Goal: Information Seeking & Learning: Learn about a topic

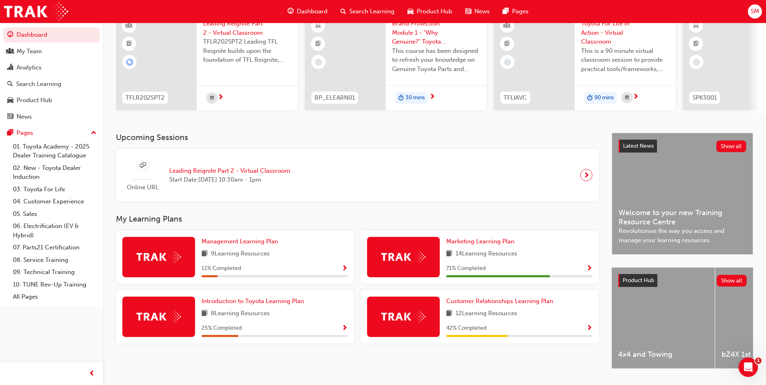
scroll to position [81, 0]
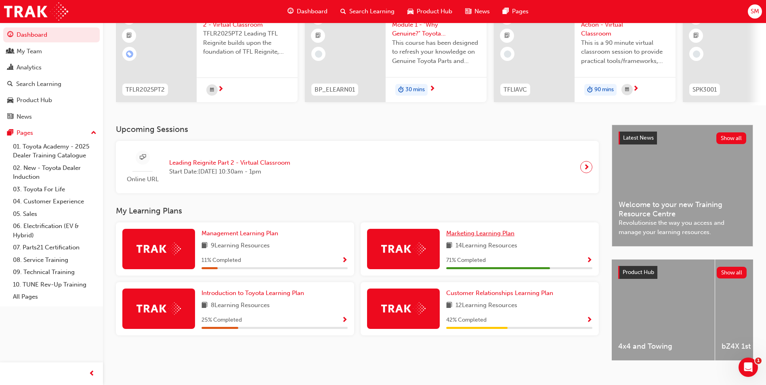
click at [481, 236] on span "Marketing Learning Plan" at bounding box center [480, 233] width 68 height 7
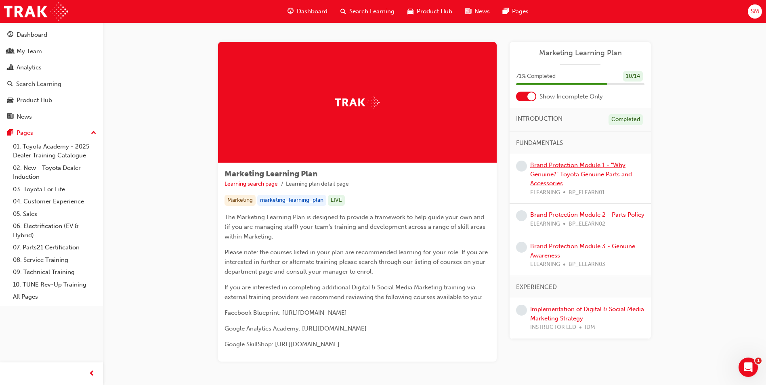
click at [565, 176] on link "Brand Protection Module 1 - "Why Genuine?" Toyota Genuine Parts and Accessories" at bounding box center [581, 174] width 102 height 25
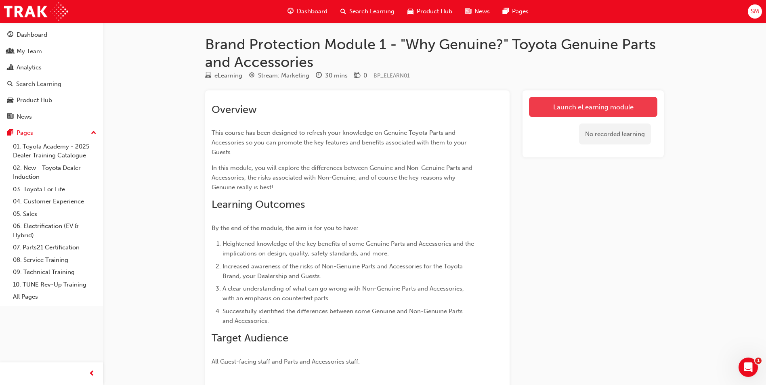
click at [601, 104] on link "Launch eLearning module" at bounding box center [593, 107] width 128 height 20
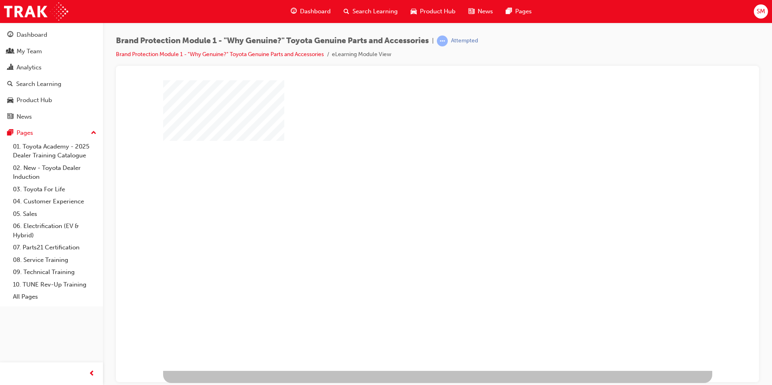
click at [414, 202] on div "play" at bounding box center [414, 202] width 0 height 0
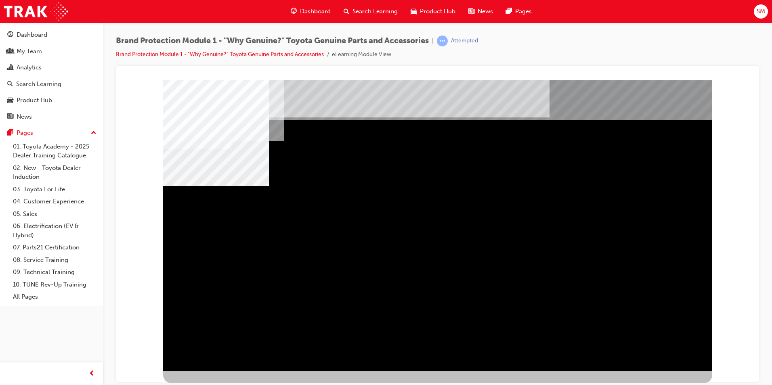
drag, startPoint x: 376, startPoint y: 242, endPoint x: 387, endPoint y: 240, distance: 11.0
drag, startPoint x: 479, startPoint y: 237, endPoint x: 506, endPoint y: 237, distance: 27.1
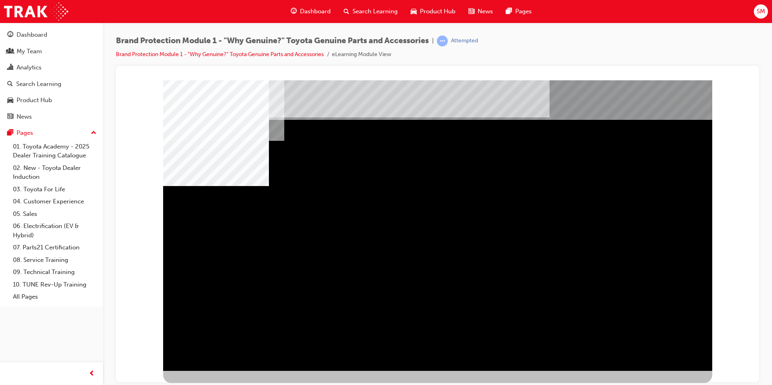
drag, startPoint x: 574, startPoint y: 237, endPoint x: 583, endPoint y: 236, distance: 8.9
click at [658, 360] on div "multistate" at bounding box center [437, 225] width 549 height 291
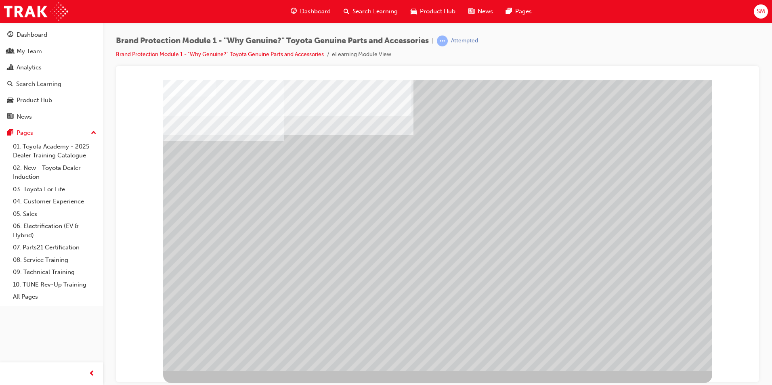
drag, startPoint x: 347, startPoint y: 146, endPoint x: 534, endPoint y: 132, distance: 186.7
drag, startPoint x: 627, startPoint y: 126, endPoint x: 645, endPoint y: 134, distance: 20.2
